Goal: Check status: Check status

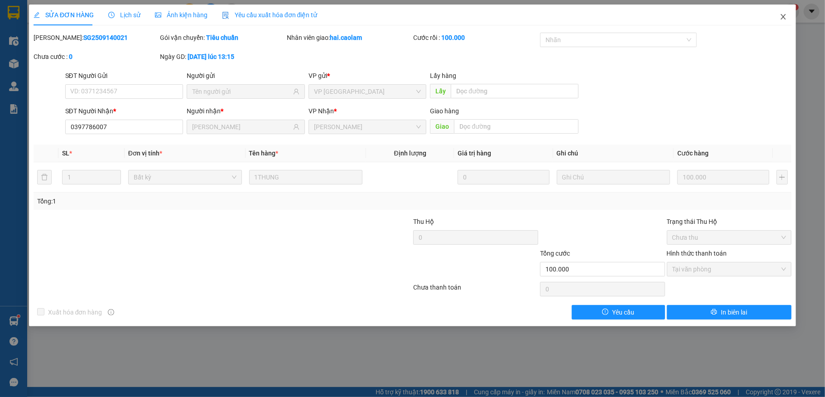
drag, startPoint x: 783, startPoint y: 18, endPoint x: 666, endPoint y: 16, distance: 117.0
click at [781, 18] on icon "close" at bounding box center [783, 16] width 7 height 7
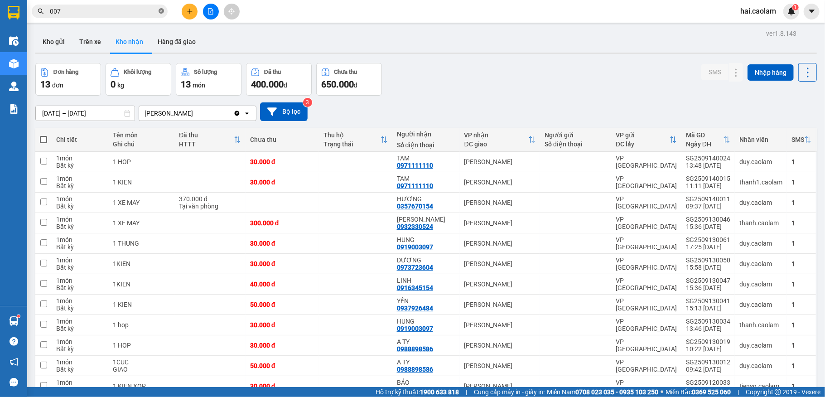
click at [159, 15] on span at bounding box center [161, 11] width 5 height 9
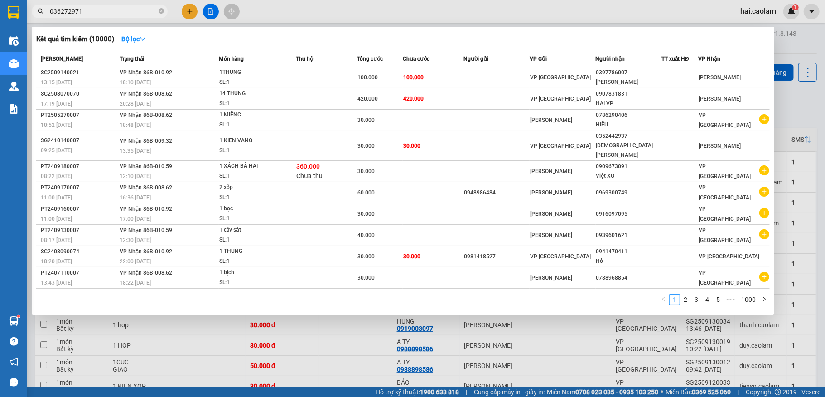
type input "0362729717"
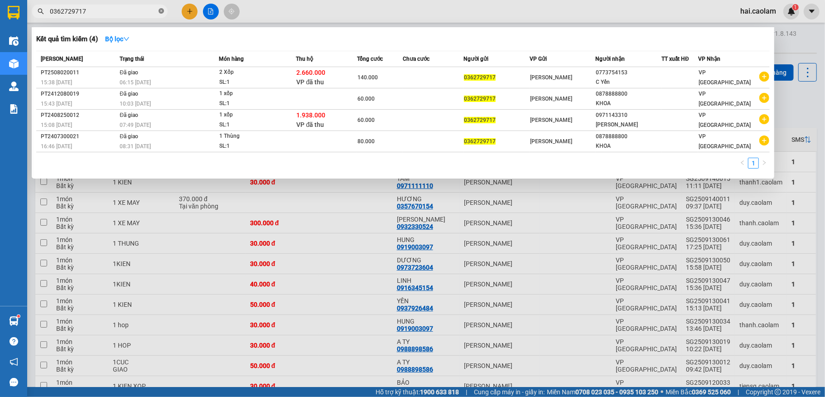
click at [160, 10] on icon "close-circle" at bounding box center [161, 10] width 5 height 5
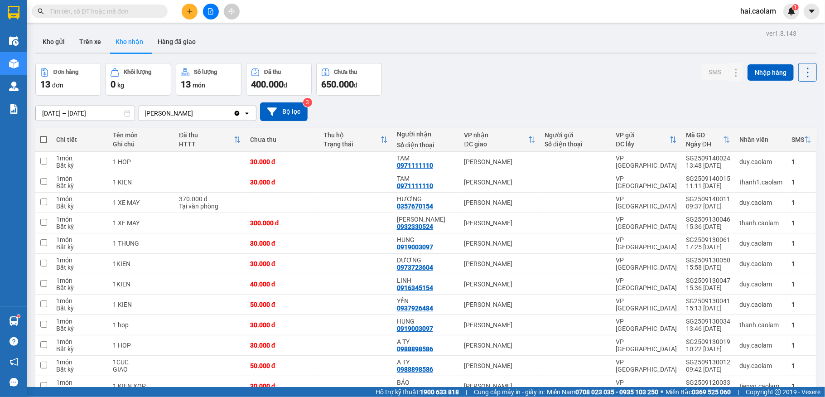
click at [155, 18] on div "Kết quả [PERSON_NAME] ( 4 ) Bộ lọc Mã ĐH Trạng thái Món hàng Thu hộ [PERSON_NAM…" at bounding box center [88, 12] width 177 height 16
click at [141, 9] on input "text" at bounding box center [103, 11] width 107 height 10
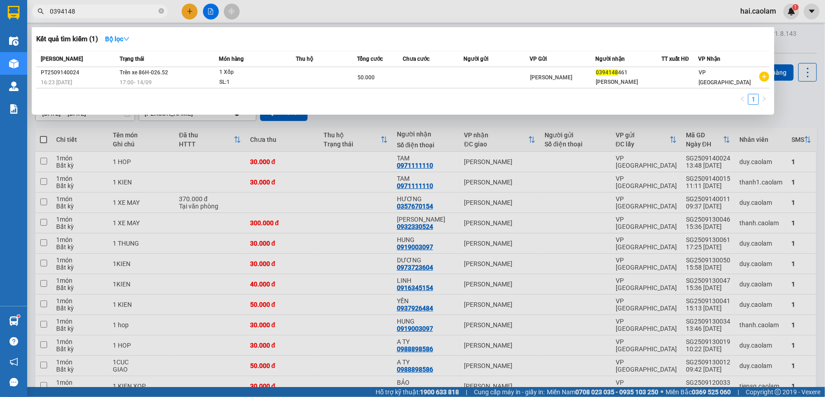
type input "0394148"
click at [162, 13] on icon "close-circle" at bounding box center [161, 10] width 5 height 5
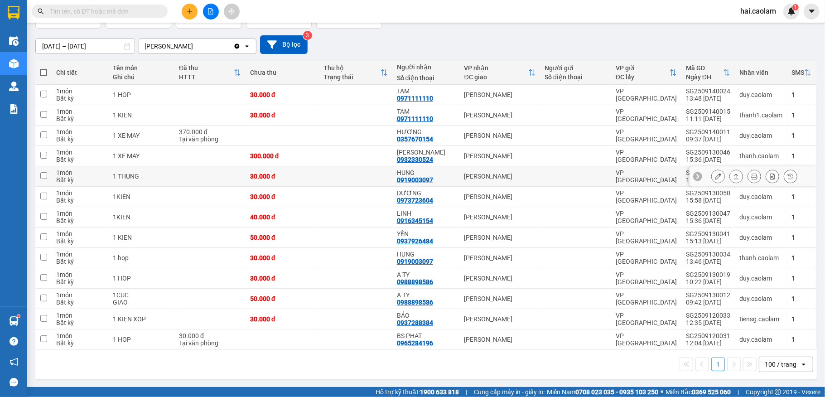
scroll to position [70, 0]
click at [780, 363] on div "100 / trang" at bounding box center [781, 364] width 32 height 9
click at [775, 345] on span "100 / trang" at bounding box center [773, 347] width 34 height 9
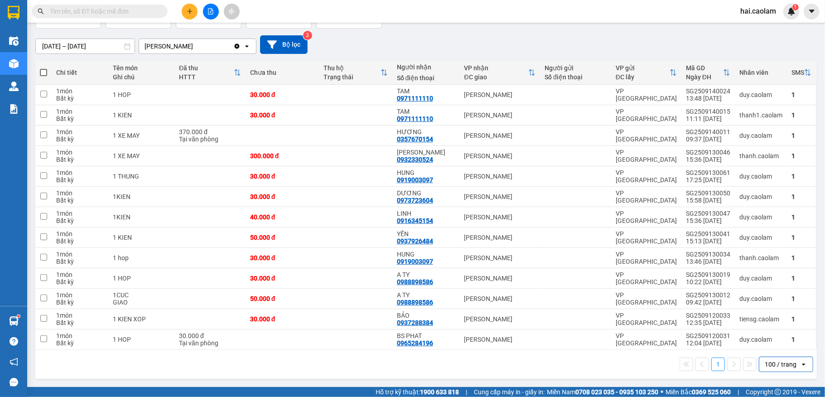
drag, startPoint x: 791, startPoint y: 367, endPoint x: 778, endPoint y: 360, distance: 14.8
click at [800, 367] on icon "open" at bounding box center [803, 364] width 7 height 7
click at [760, 345] on span "100 / trang" at bounding box center [773, 347] width 34 height 9
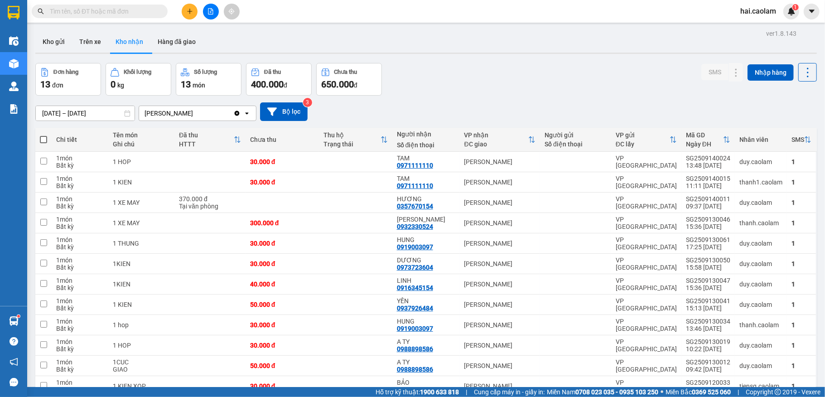
click at [69, 118] on div "ver 1.8.143 Kho gửi Trên xe [PERSON_NAME] Hàng đã [PERSON_NAME] hàng 13 đơn [PE…" at bounding box center [426, 238] width 789 height 422
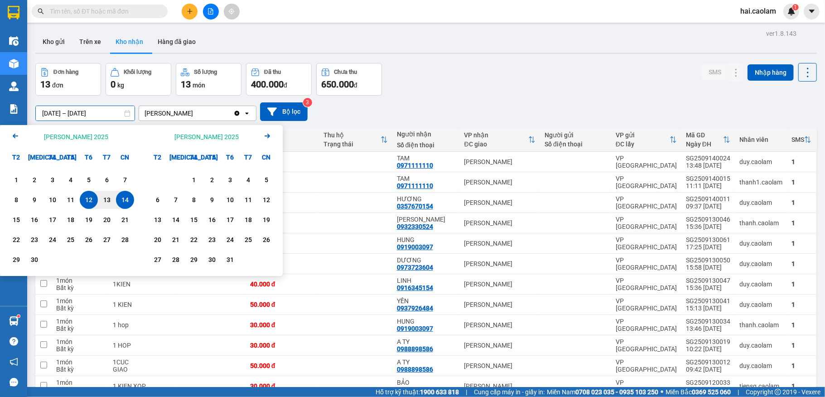
click at [22, 138] on div "Arrow Left [PERSON_NAME] 2025" at bounding box center [70, 136] width 141 height 23
click at [19, 138] on icon "Arrow Left" at bounding box center [15, 136] width 11 height 11
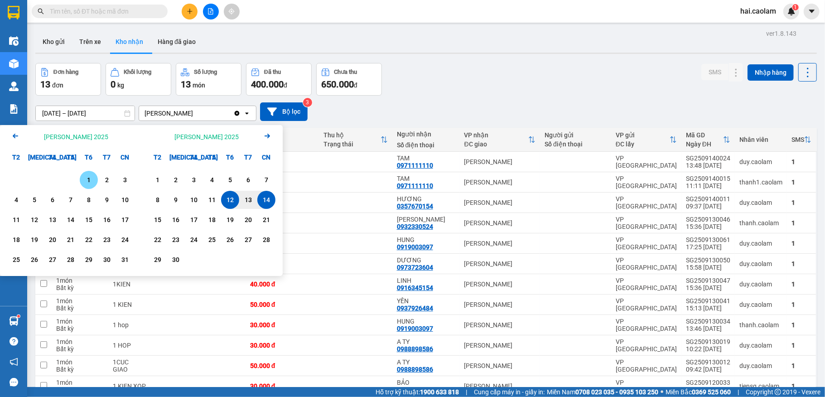
click at [19, 138] on icon "Arrow Left" at bounding box center [15, 136] width 11 height 11
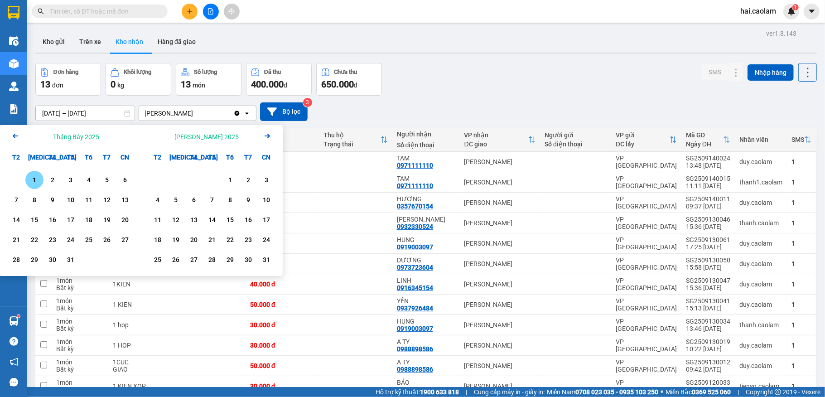
click at [36, 180] on div "1" at bounding box center [34, 180] width 13 height 11
click at [266, 138] on icon "Arrow Right" at bounding box center [267, 136] width 11 height 11
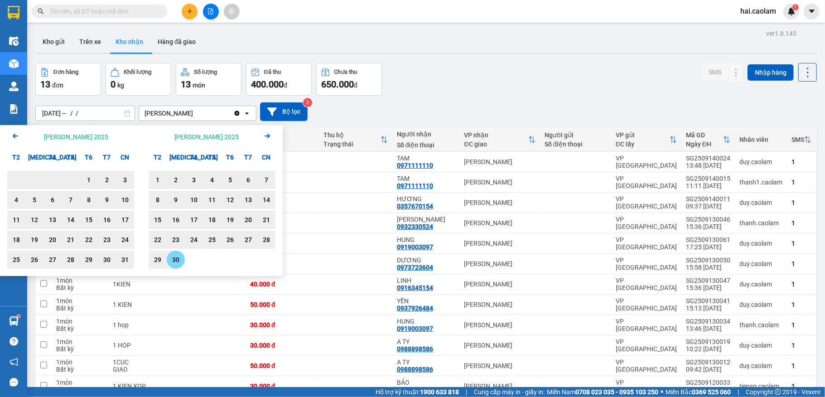
click at [175, 258] on div "30" at bounding box center [176, 259] width 13 height 11
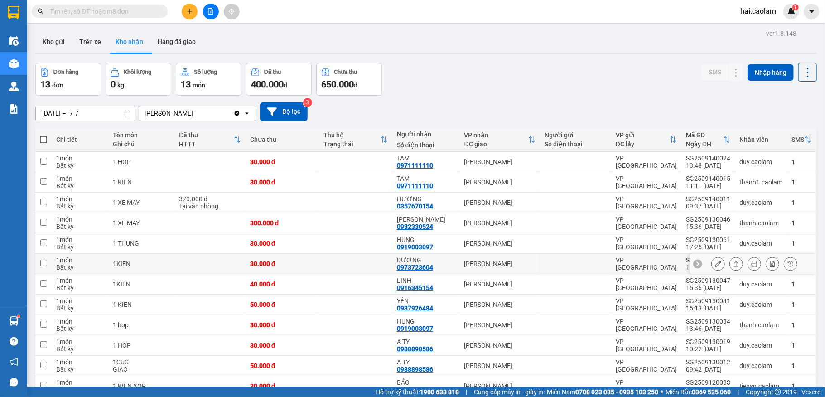
type input "[DATE] – [DATE]"
